Goal: Transaction & Acquisition: Purchase product/service

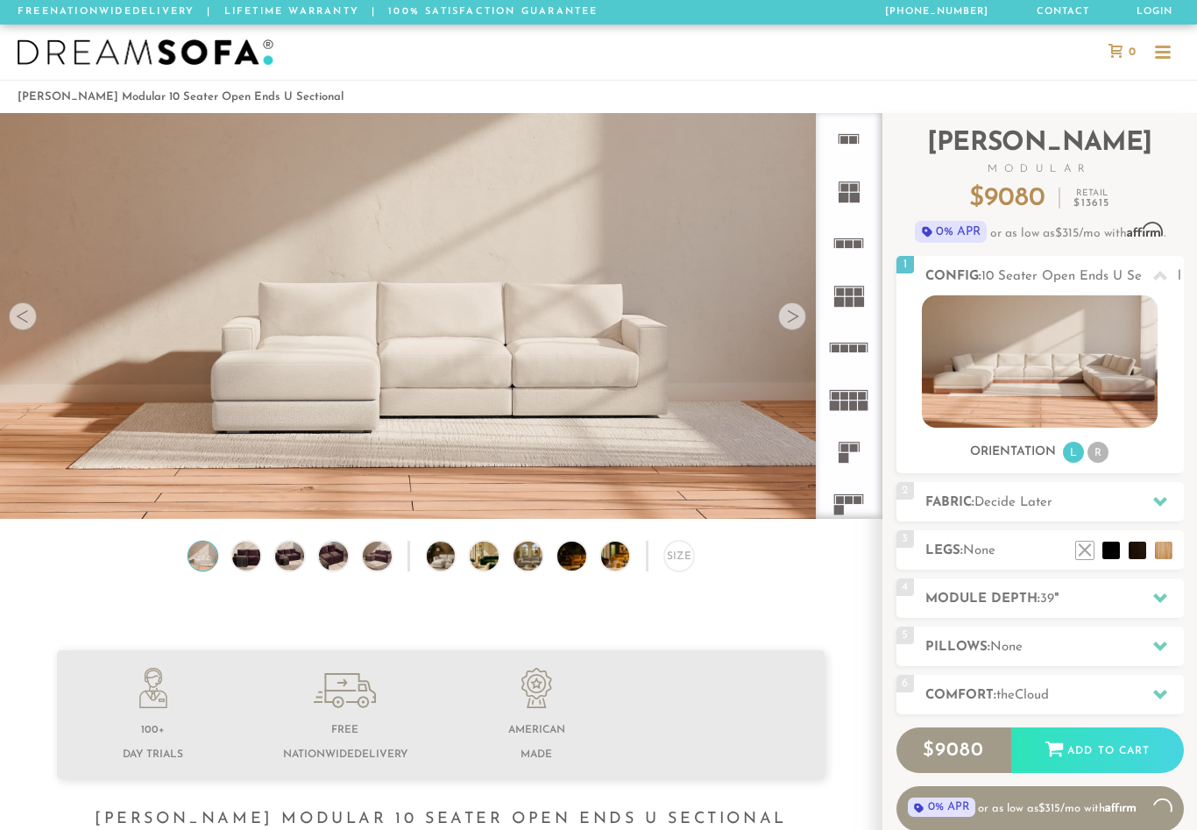
scroll to position [19059, 1197]
click at [245, 551] on img at bounding box center [246, 556] width 34 height 29
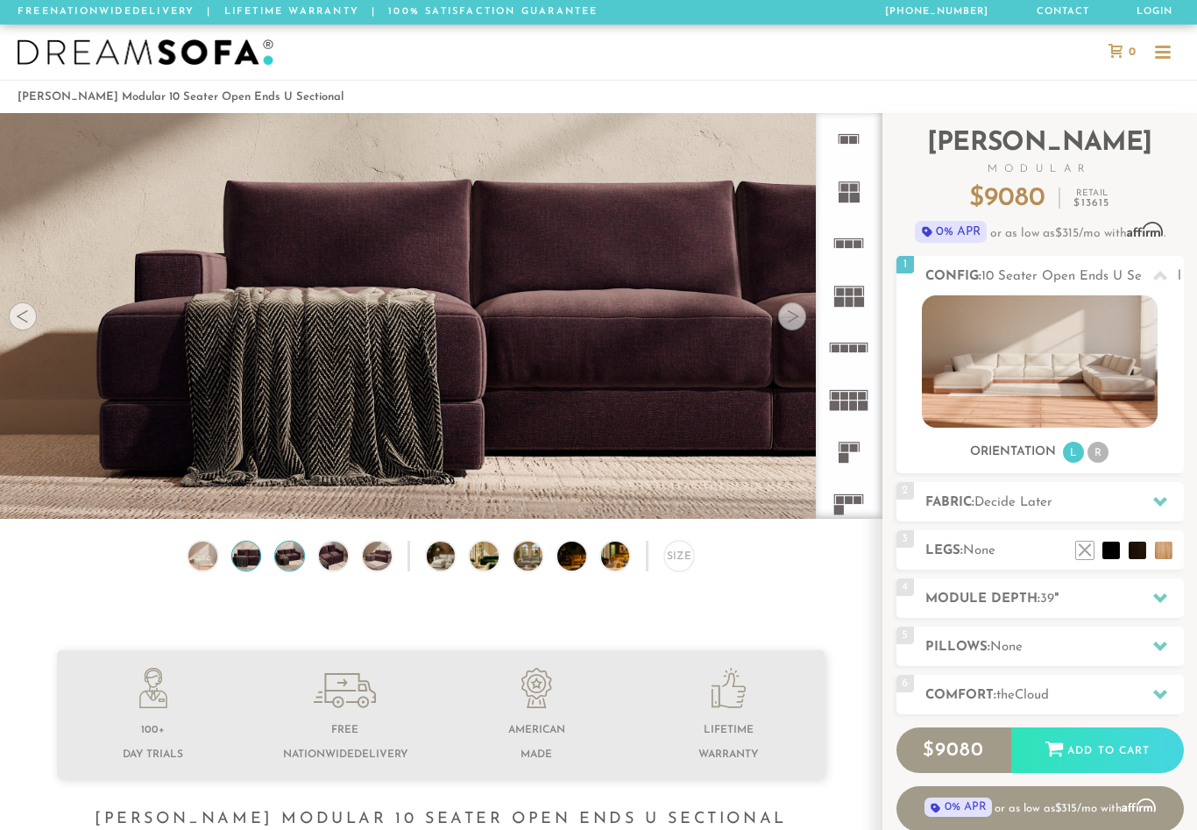
click at [302, 548] on img at bounding box center [290, 556] width 34 height 29
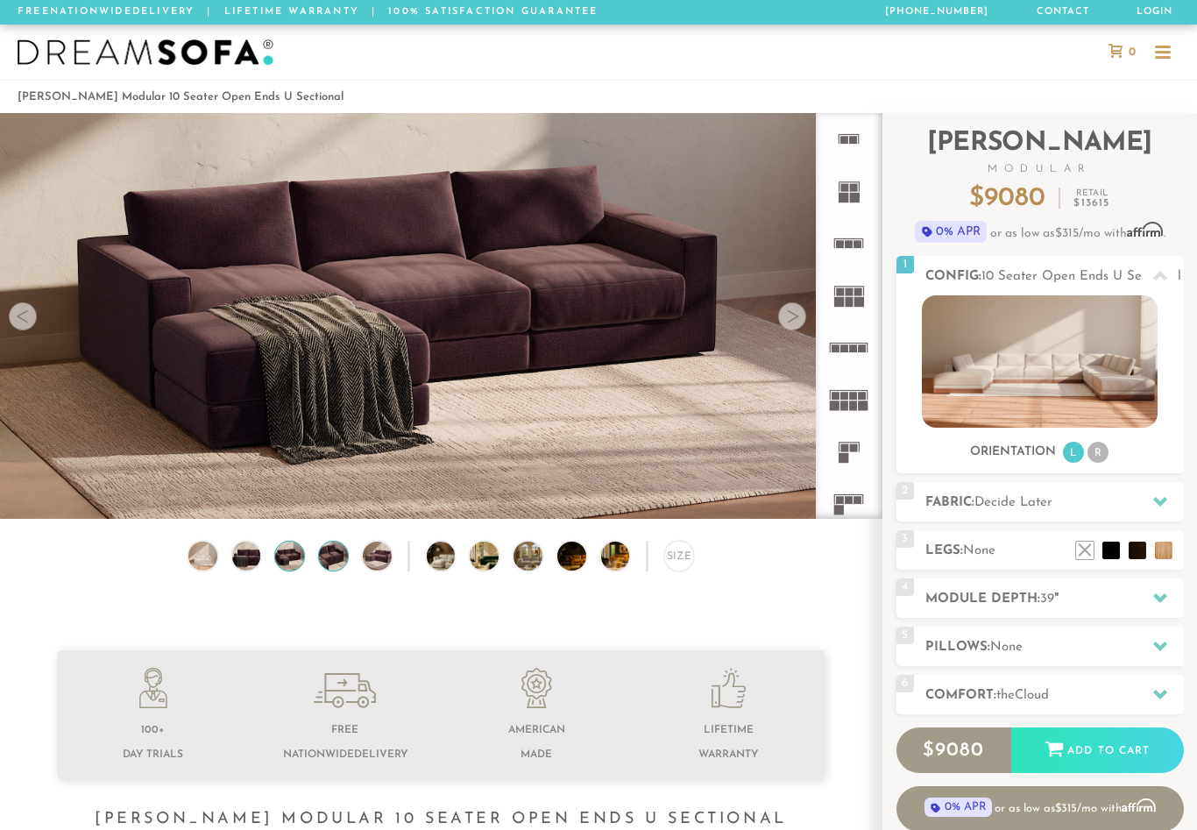
click at [339, 560] on img at bounding box center [333, 556] width 34 height 29
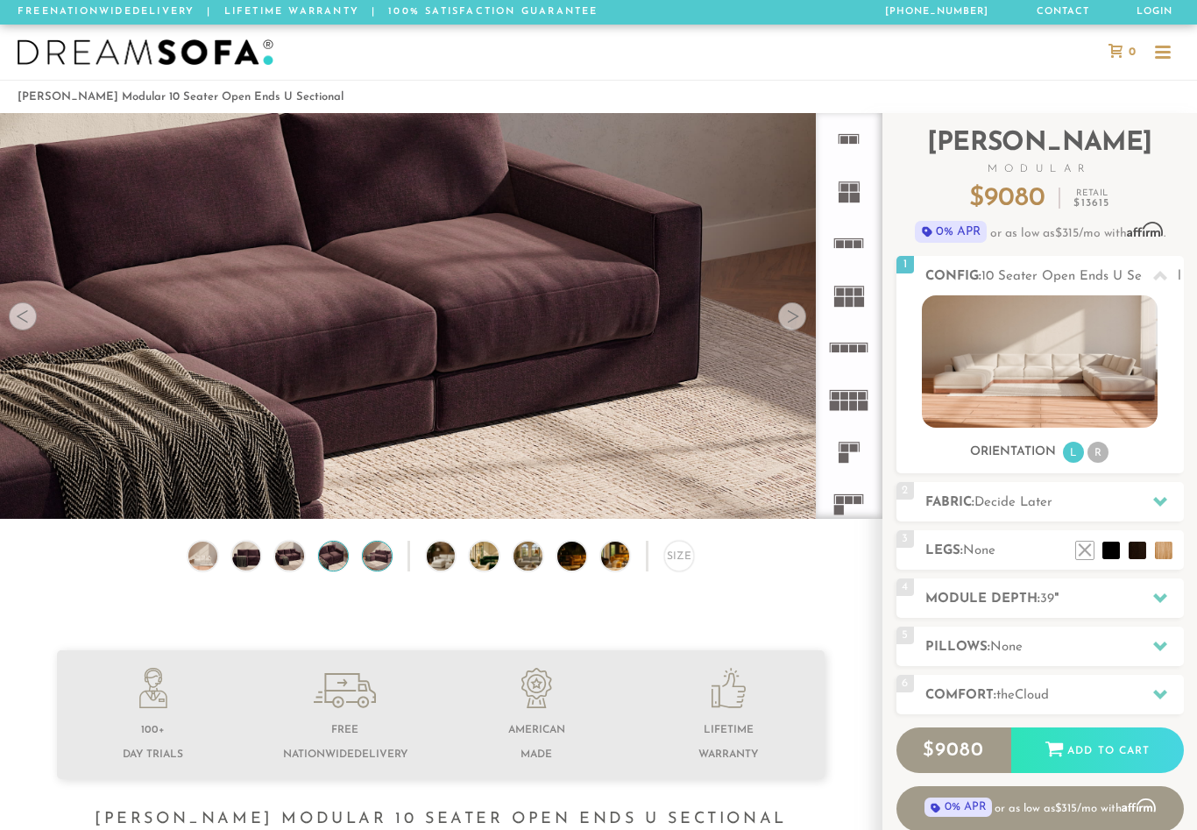
click at [380, 555] on img at bounding box center [377, 556] width 34 height 29
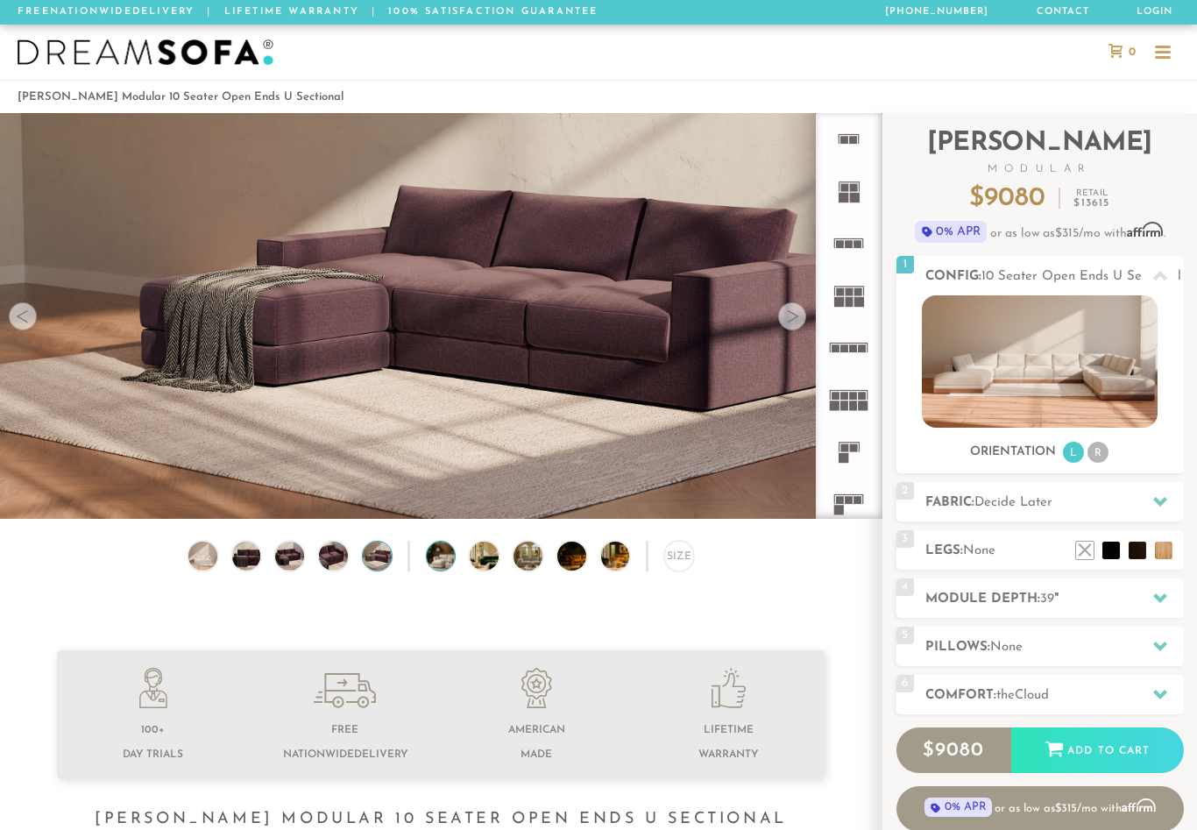
click at [447, 562] on img at bounding box center [452, 556] width 51 height 29
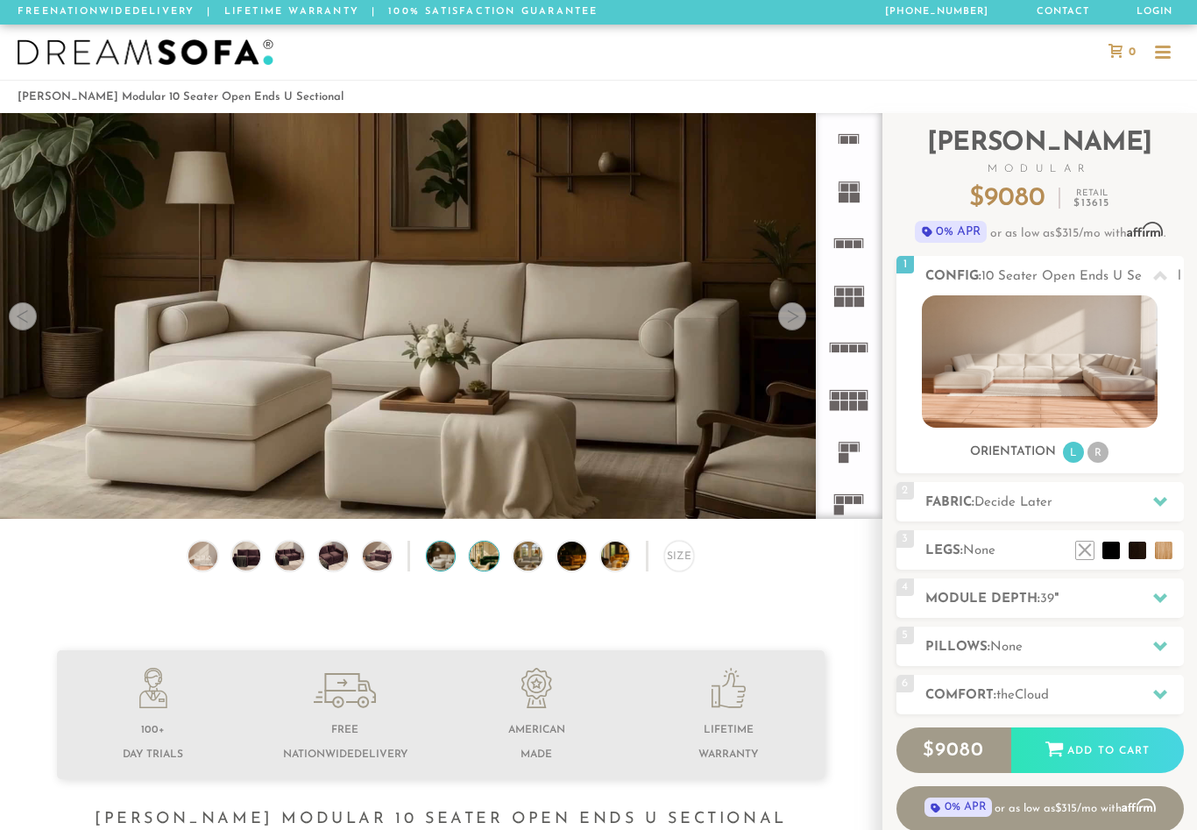
click at [493, 559] on img at bounding box center [495, 556] width 51 height 29
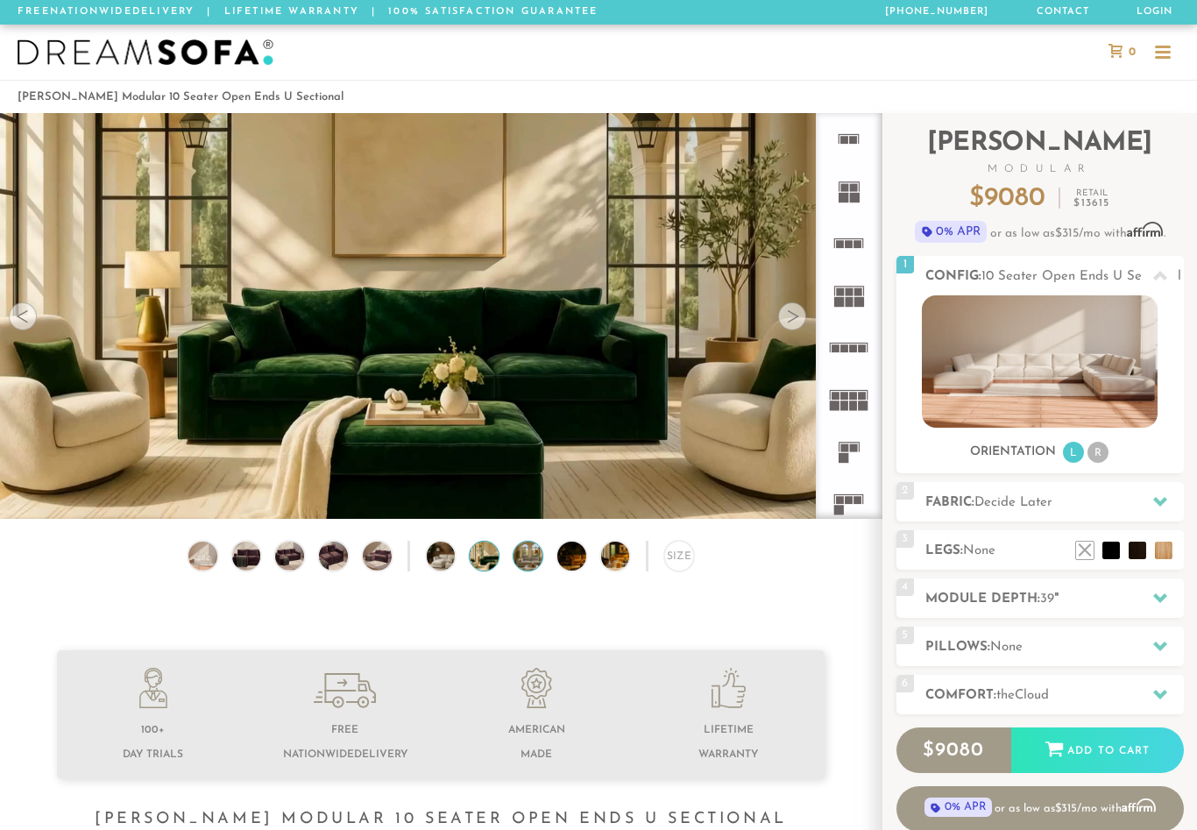
click at [531, 561] on img at bounding box center [539, 556] width 51 height 29
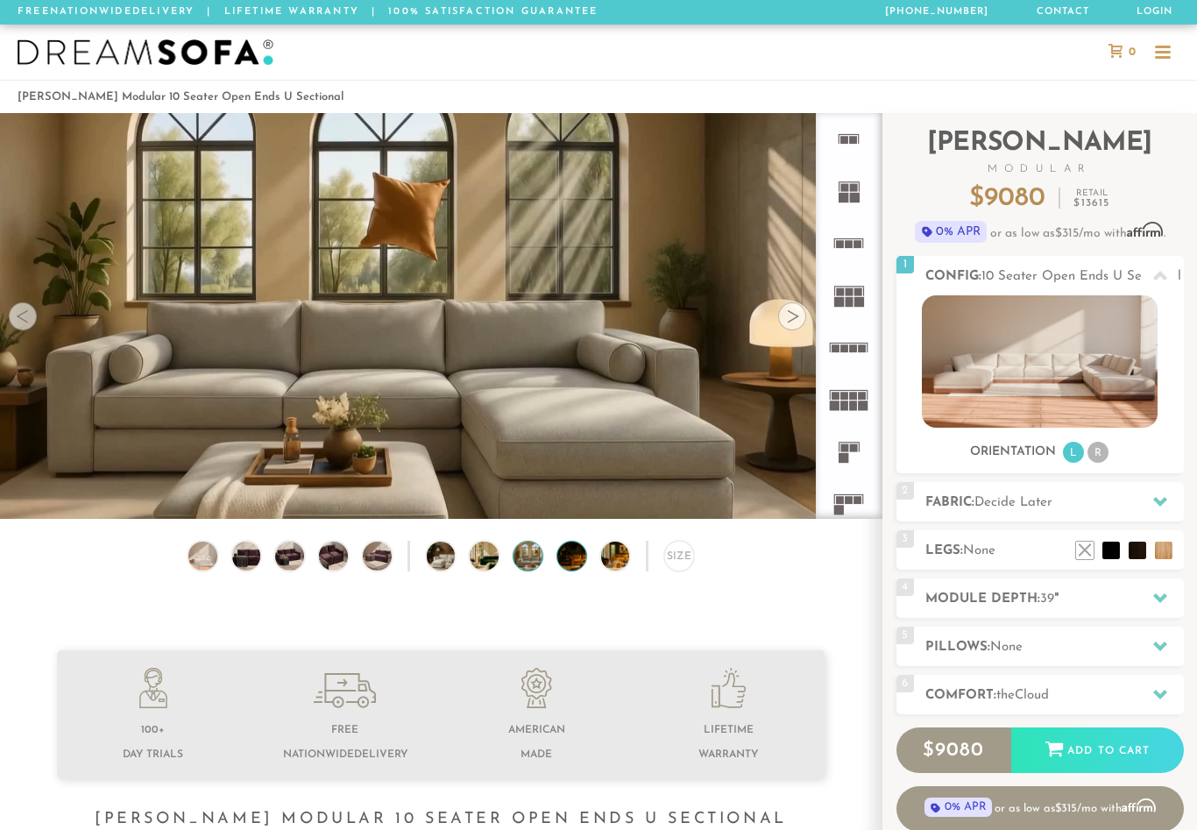
click at [576, 557] on img at bounding box center [582, 556] width 51 height 29
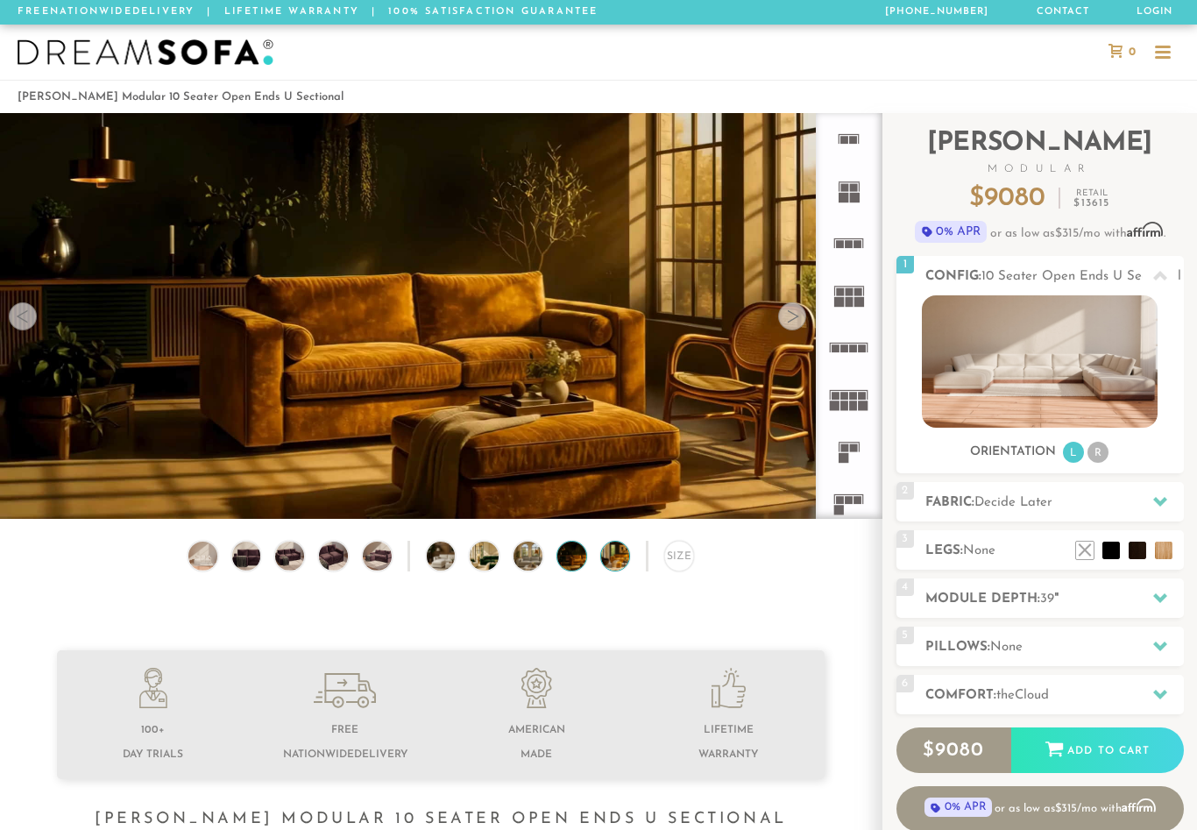
click at [609, 565] on img at bounding box center [626, 556] width 51 height 29
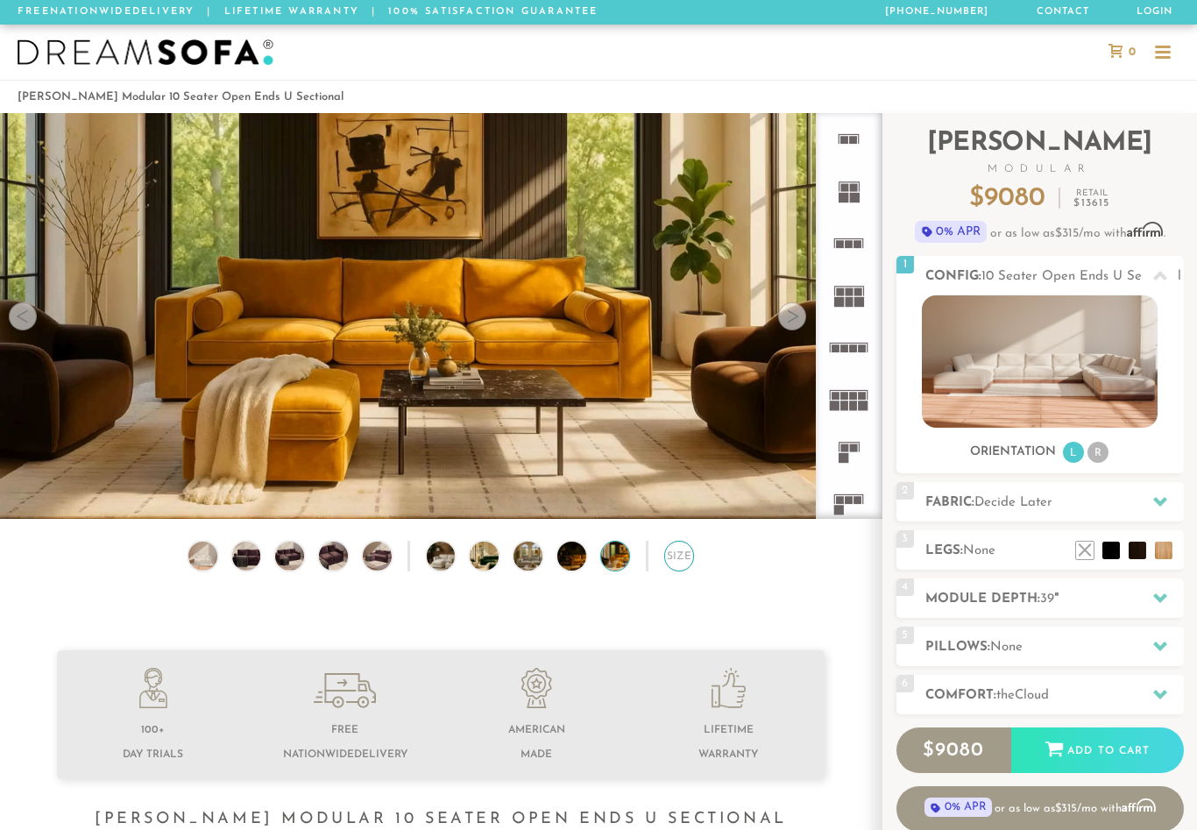
click at [679, 561] on div "Size" at bounding box center [679, 556] width 31 height 31
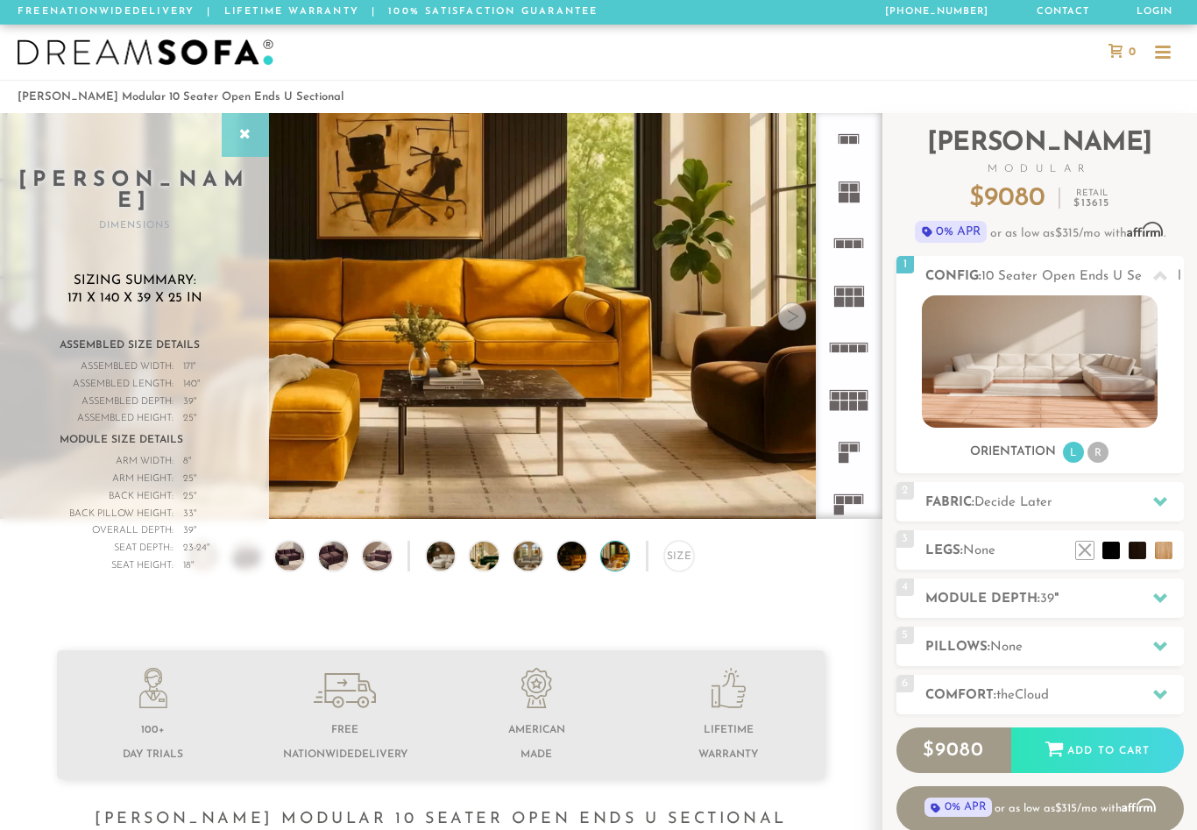
click at [254, 155] on div at bounding box center [245, 135] width 47 height 44
